Goal: Task Accomplishment & Management: Use online tool/utility

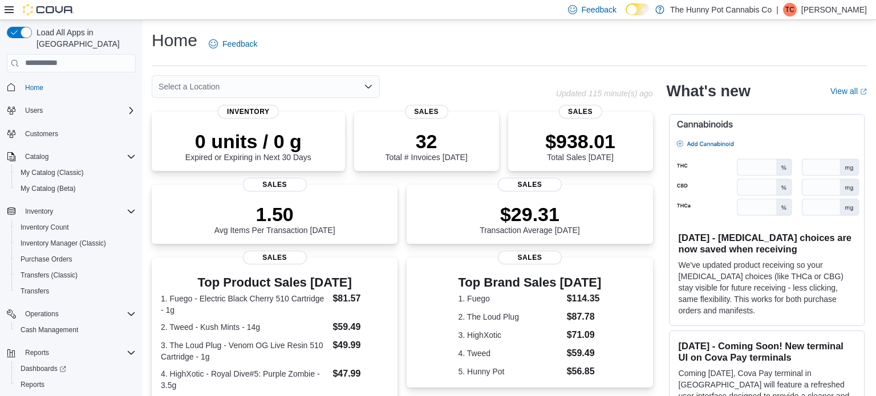
scroll to position [276, 0]
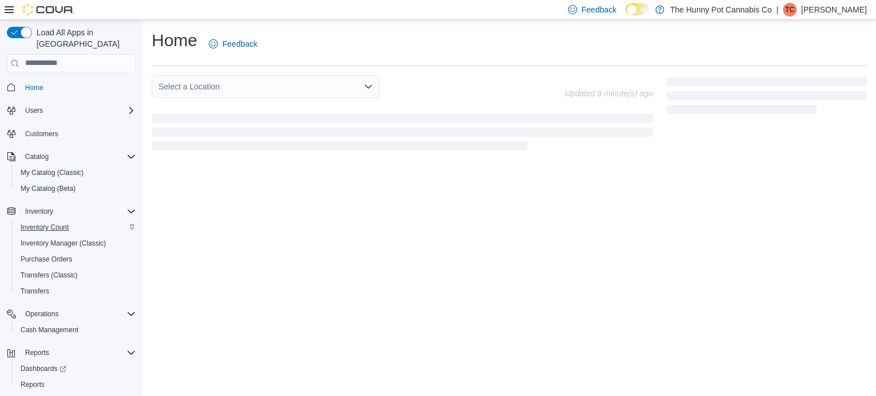
scroll to position [18, 0]
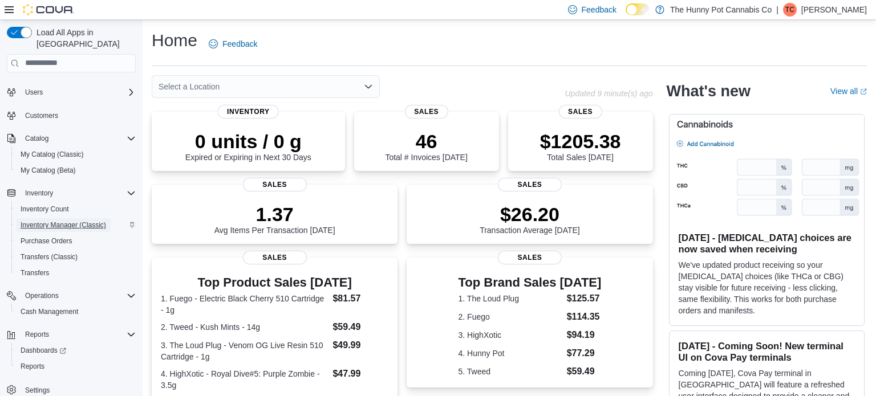
click at [85, 221] on span "Inventory Manager (Classic)" at bounding box center [64, 225] width 86 height 9
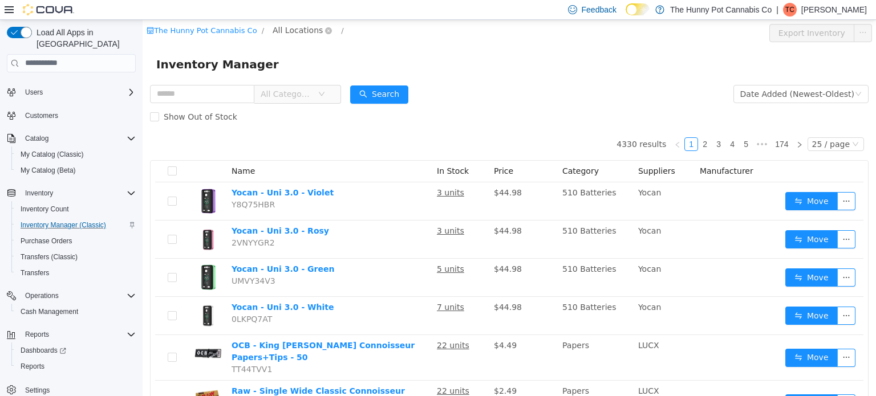
click at [290, 29] on span "All Locations" at bounding box center [298, 29] width 50 height 13
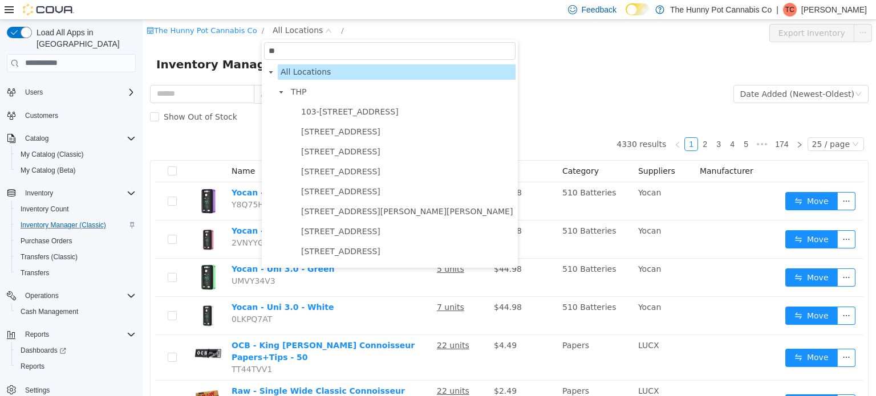
type input "***"
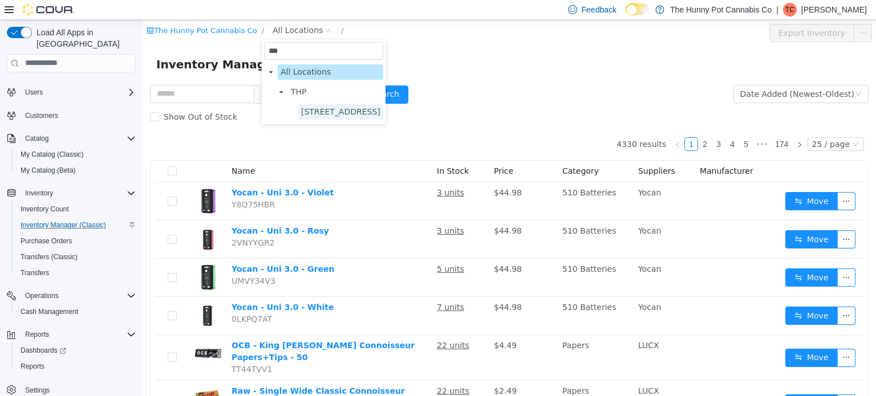
click at [363, 107] on span "334 Wellington Rd" at bounding box center [340, 111] width 79 height 9
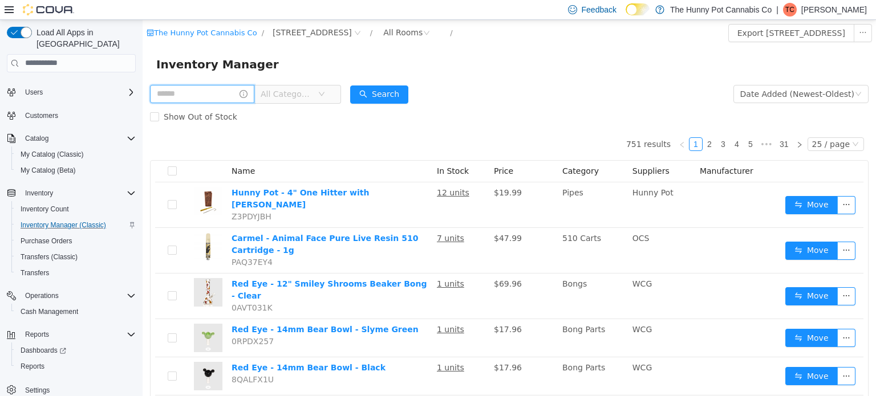
click at [235, 102] on input "text" at bounding box center [202, 93] width 104 height 18
type input "*********"
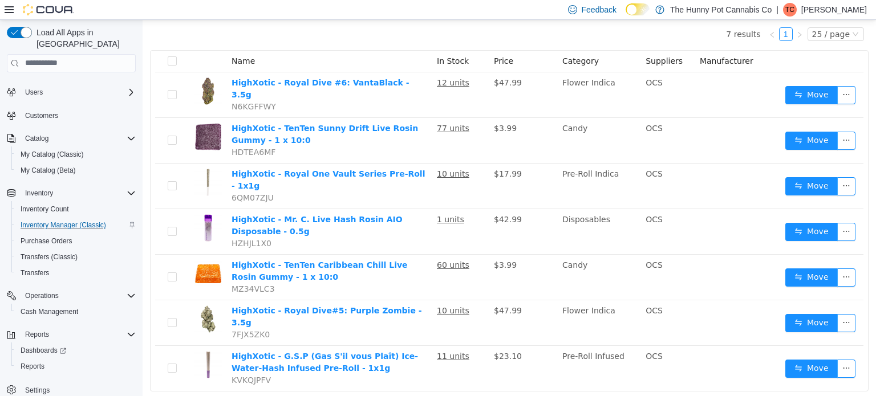
scroll to position [114, 0]
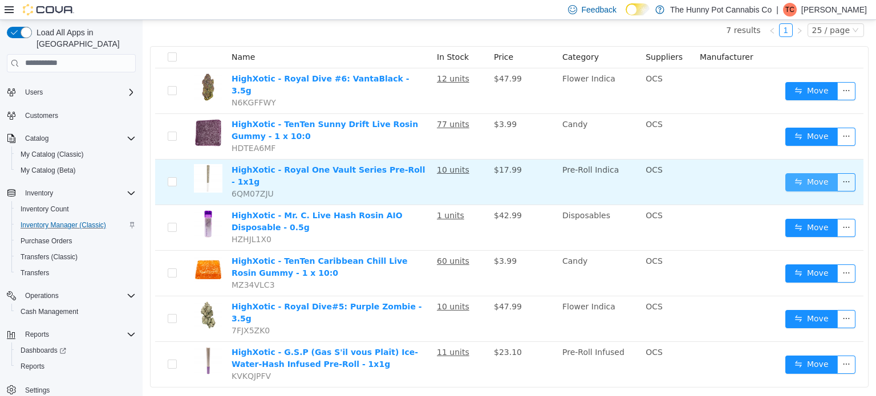
click at [797, 176] on button "Move" at bounding box center [811, 182] width 52 height 18
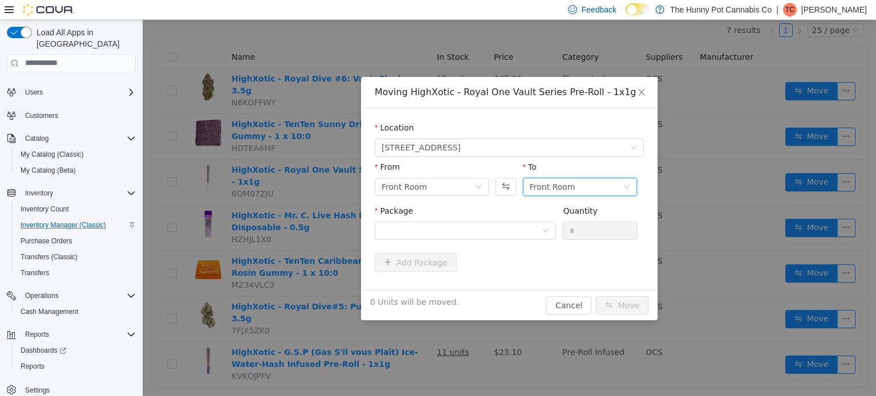
click at [586, 178] on div "Front Room" at bounding box center [576, 186] width 93 height 17
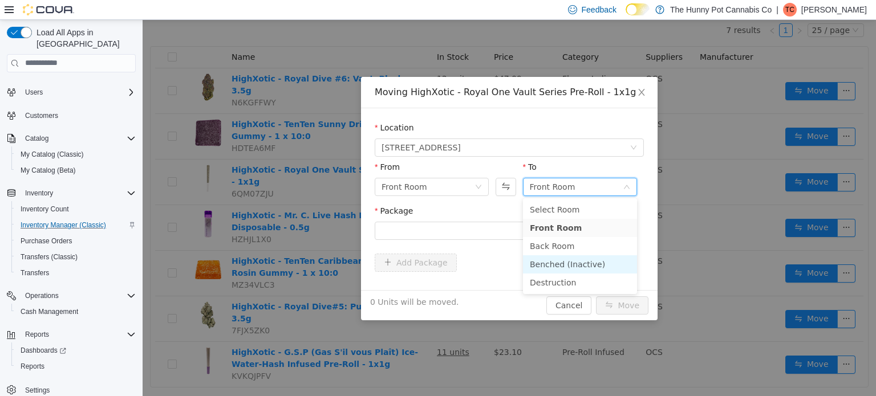
click at [572, 259] on li "Benched (Inactive)" at bounding box center [580, 264] width 114 height 18
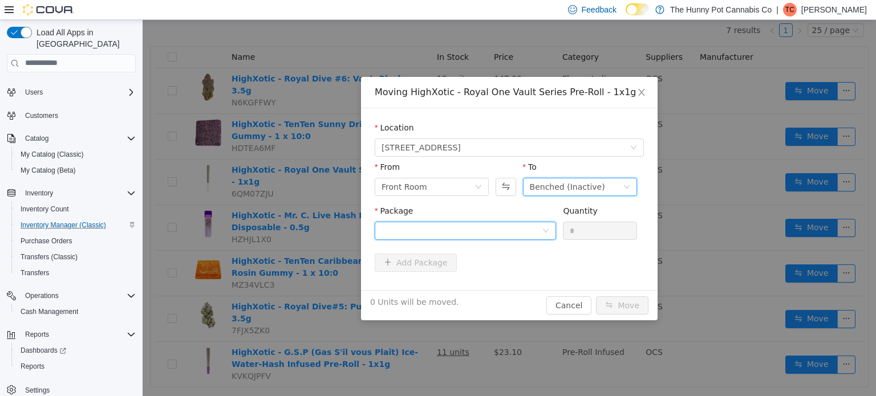
click at [503, 230] on div at bounding box center [461, 230] width 160 height 17
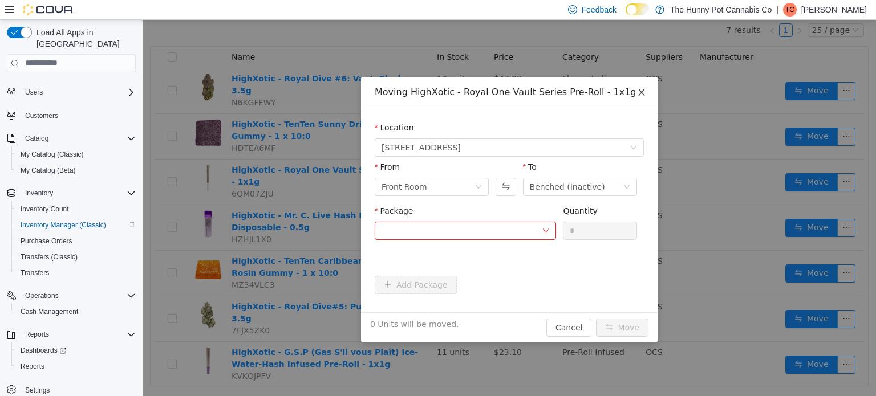
click at [640, 94] on icon "icon: close" at bounding box center [641, 91] width 9 height 9
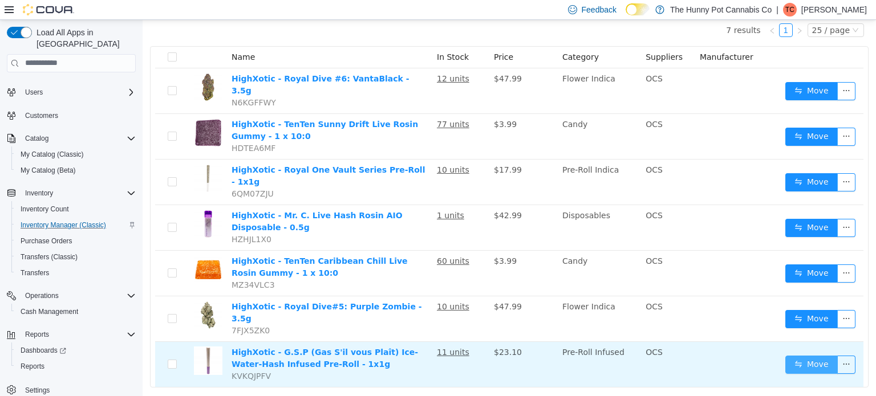
click at [798, 355] on button "Move" at bounding box center [811, 364] width 52 height 18
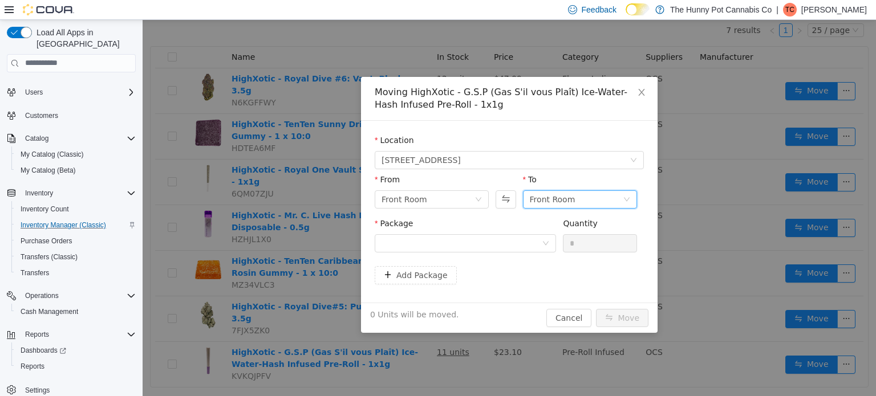
click at [556, 197] on div "Front Room" at bounding box center [553, 198] width 46 height 17
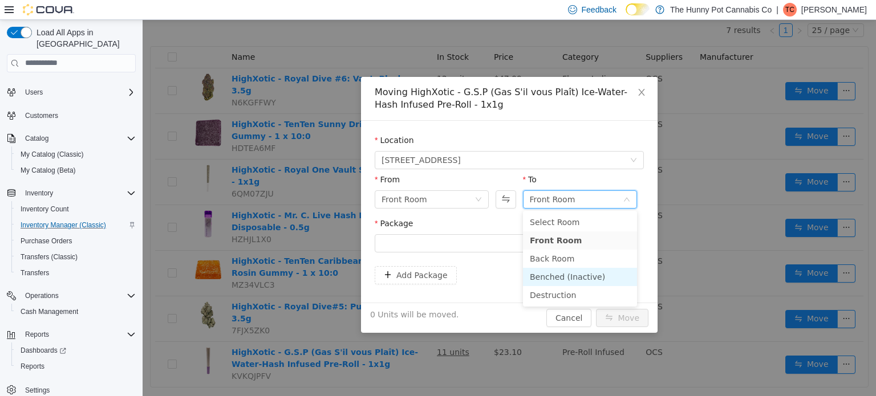
click at [571, 277] on li "Benched (Inactive)" at bounding box center [580, 276] width 114 height 18
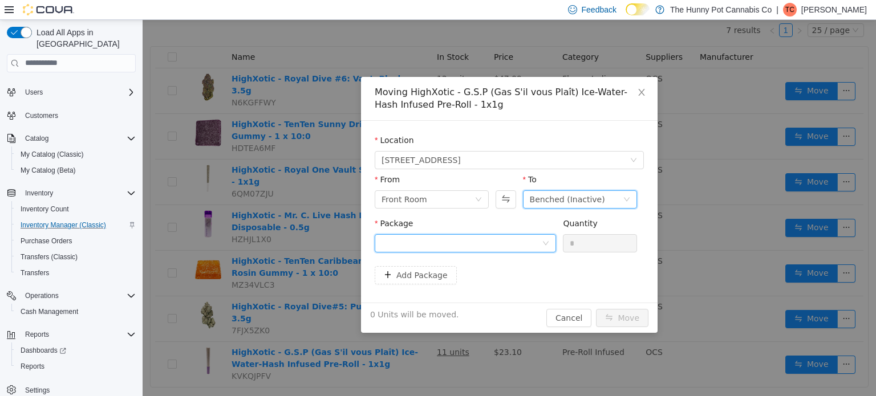
click at [480, 246] on div at bounding box center [461, 242] width 160 height 17
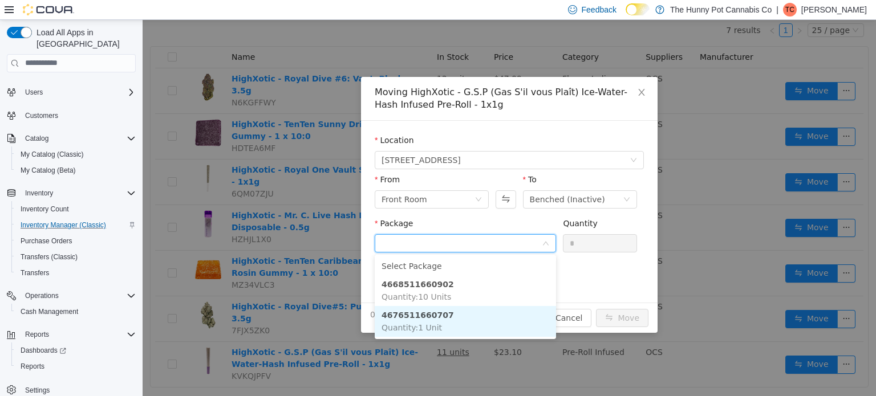
click at [437, 313] on strong "4676511660707" at bounding box center [417, 314] width 72 height 9
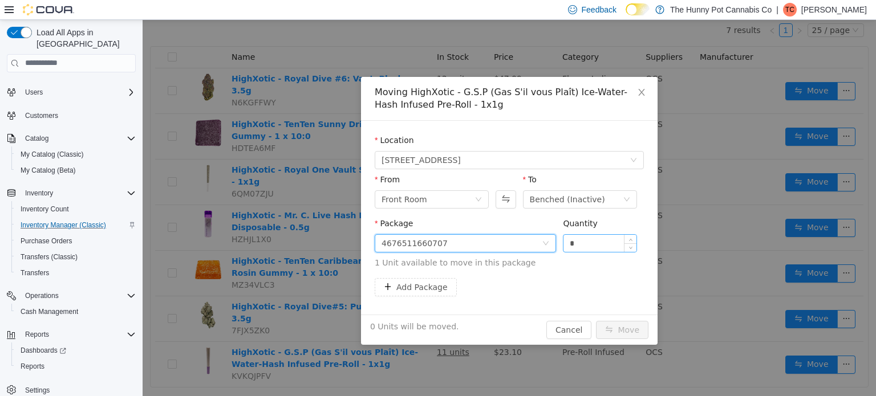
click at [582, 247] on input "*" at bounding box center [599, 242] width 73 height 17
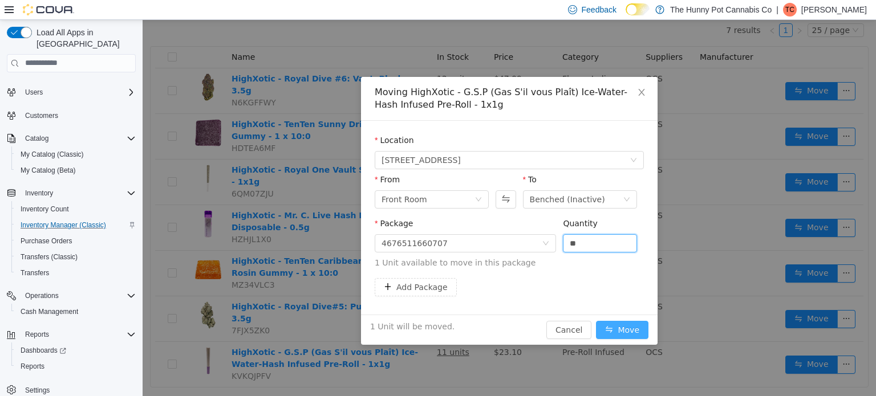
click at [628, 326] on button "Move" at bounding box center [622, 329] width 52 height 18
type input "*"
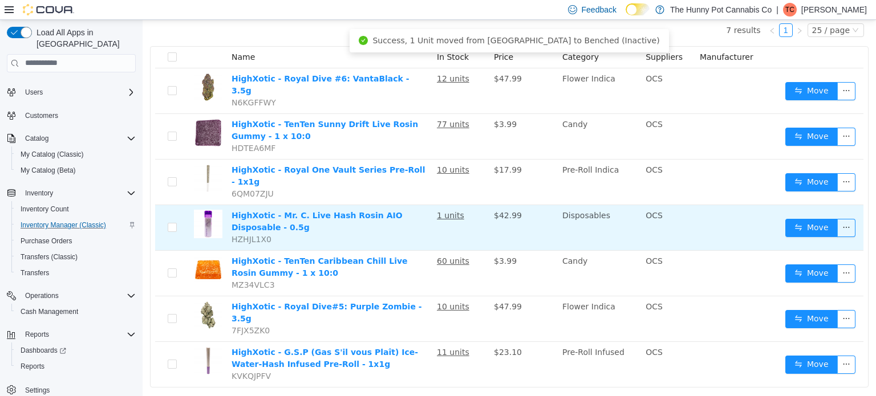
scroll to position [0, 0]
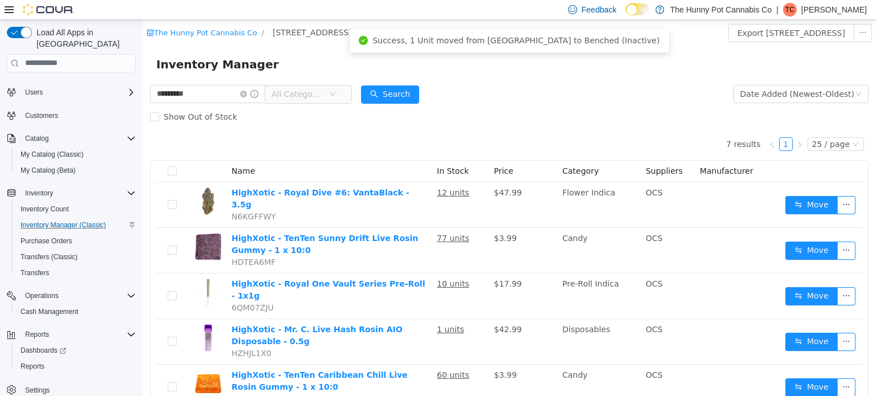
click at [696, 105] on div "Show Out of Stock" at bounding box center [509, 116] width 718 height 23
